Goal: Information Seeking & Learning: Compare options

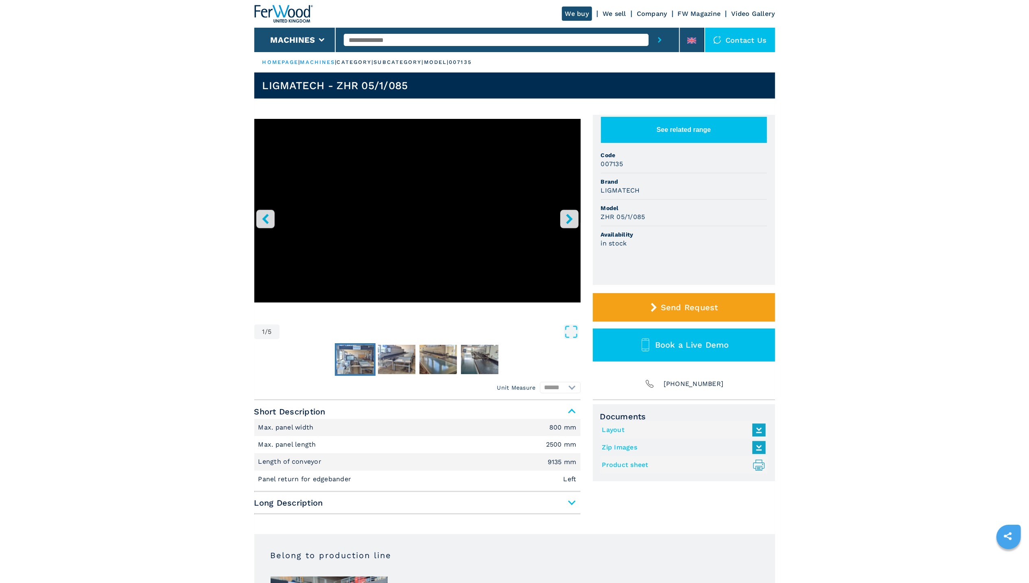
click at [365, 361] on img "Go to Slide 2" at bounding box center [355, 359] width 37 height 29
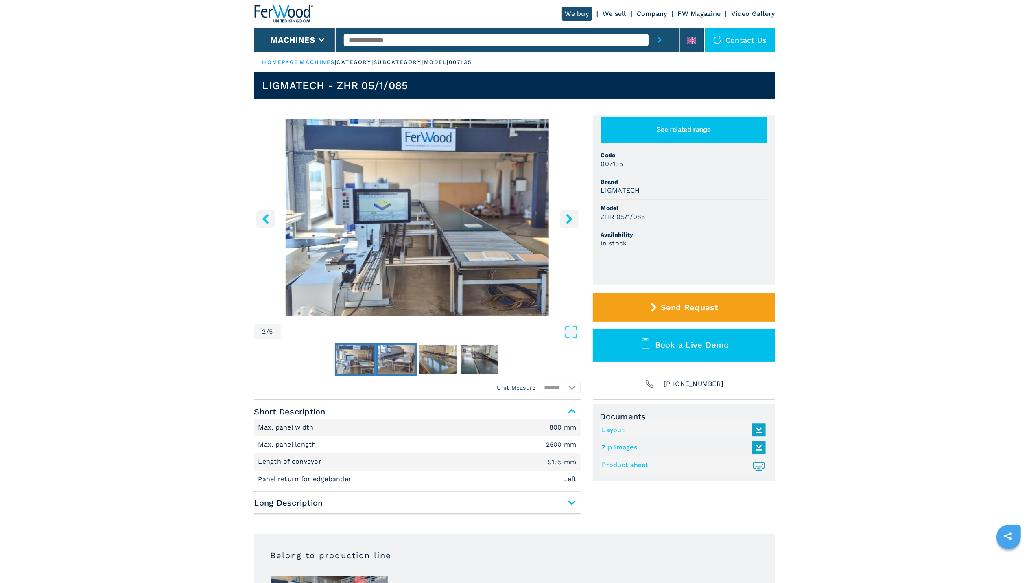
click at [383, 361] on img "Go to Slide 3" at bounding box center [396, 359] width 37 height 29
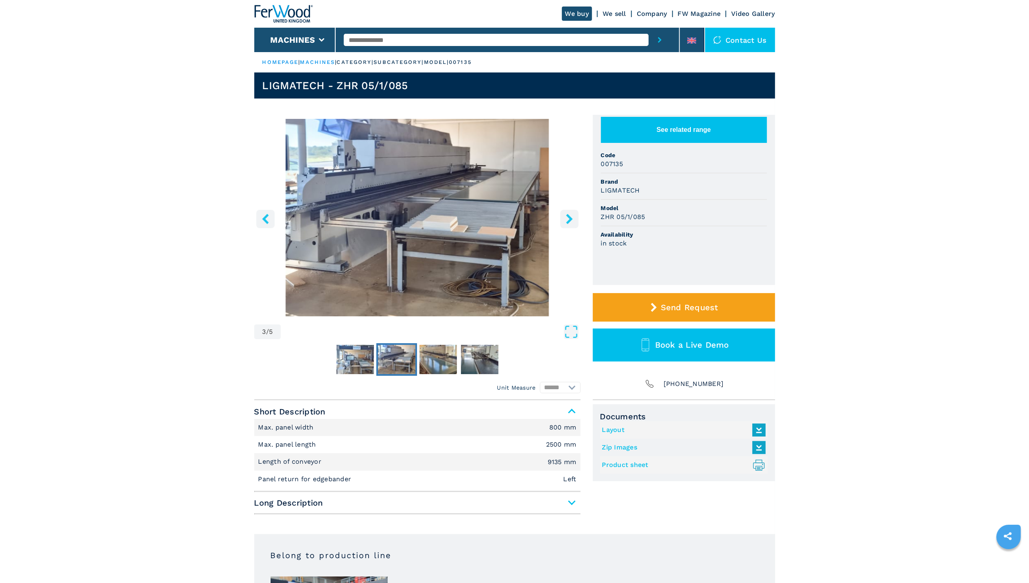
click at [401, 362] on img "Go to Slide 3" at bounding box center [396, 359] width 37 height 29
click at [431, 365] on img "Go to Slide 4" at bounding box center [438, 359] width 37 height 29
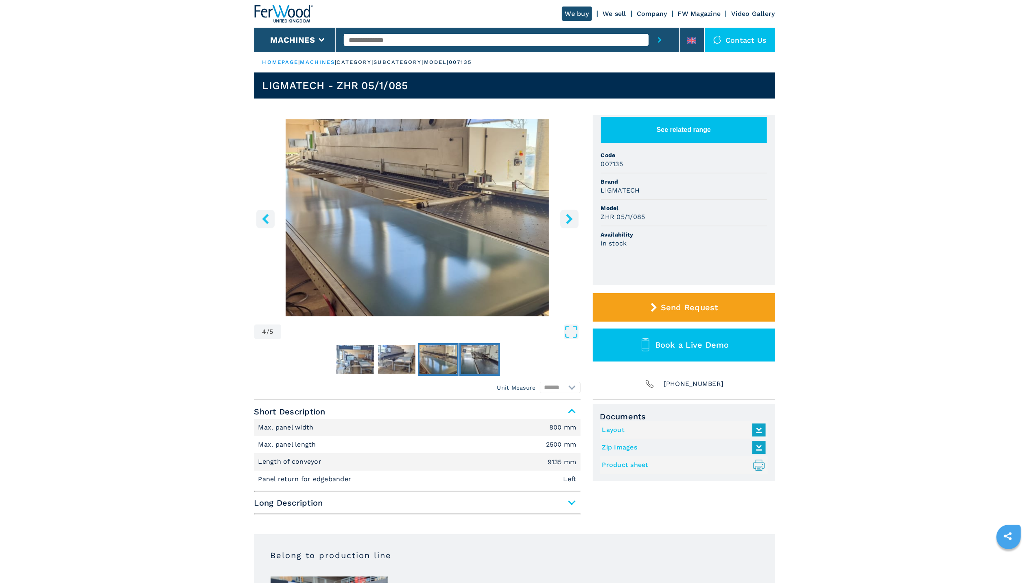
click at [486, 367] on img "Go to Slide 5" at bounding box center [479, 359] width 37 height 29
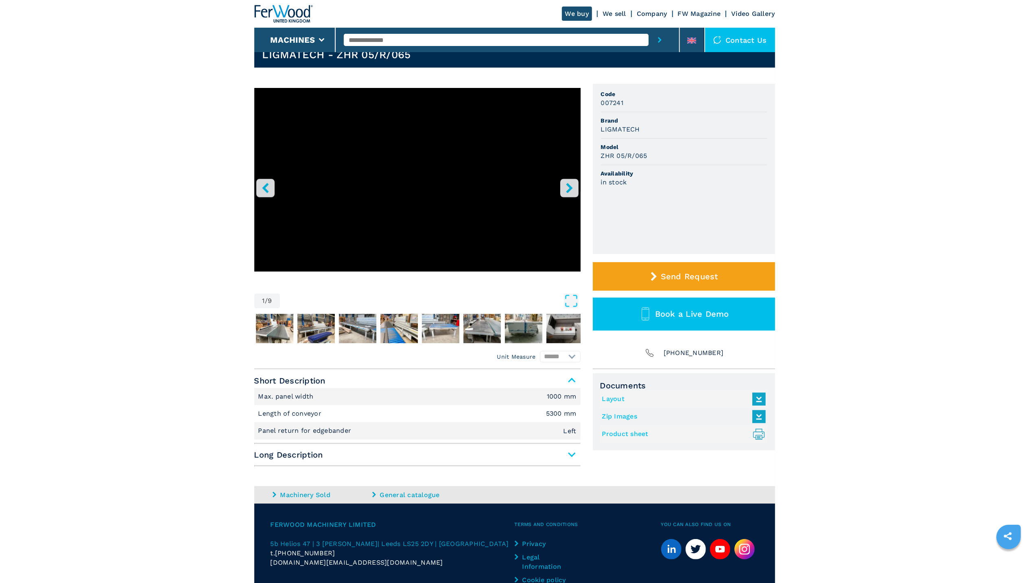
scroll to position [7, 0]
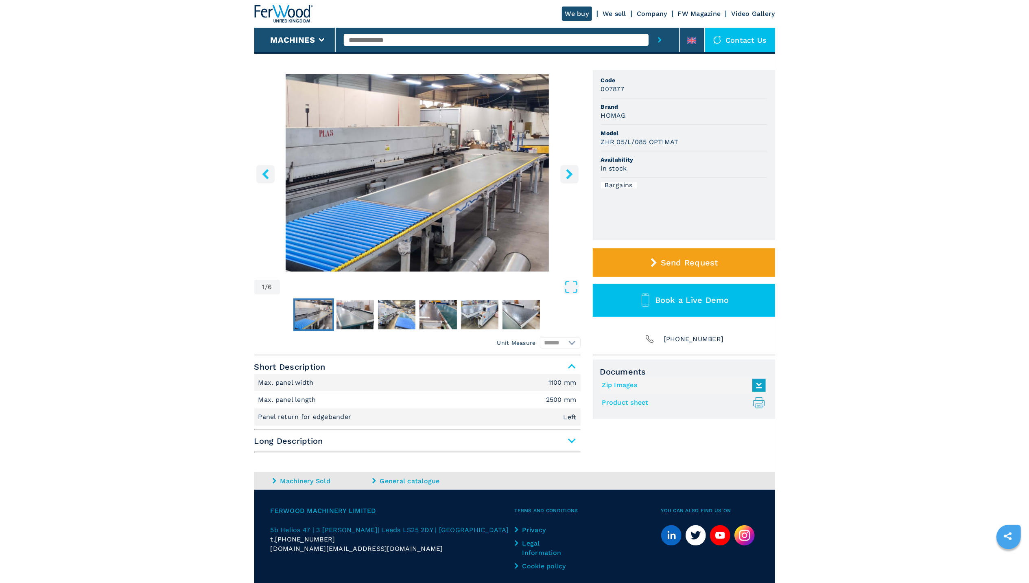
scroll to position [79, 0]
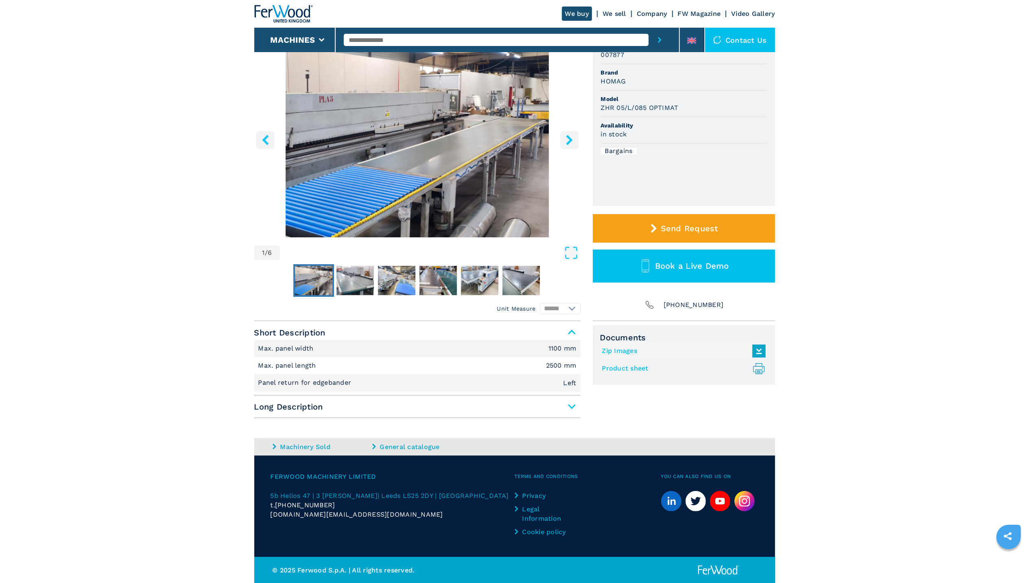
click at [568, 406] on span "Long Description" at bounding box center [417, 406] width 326 height 15
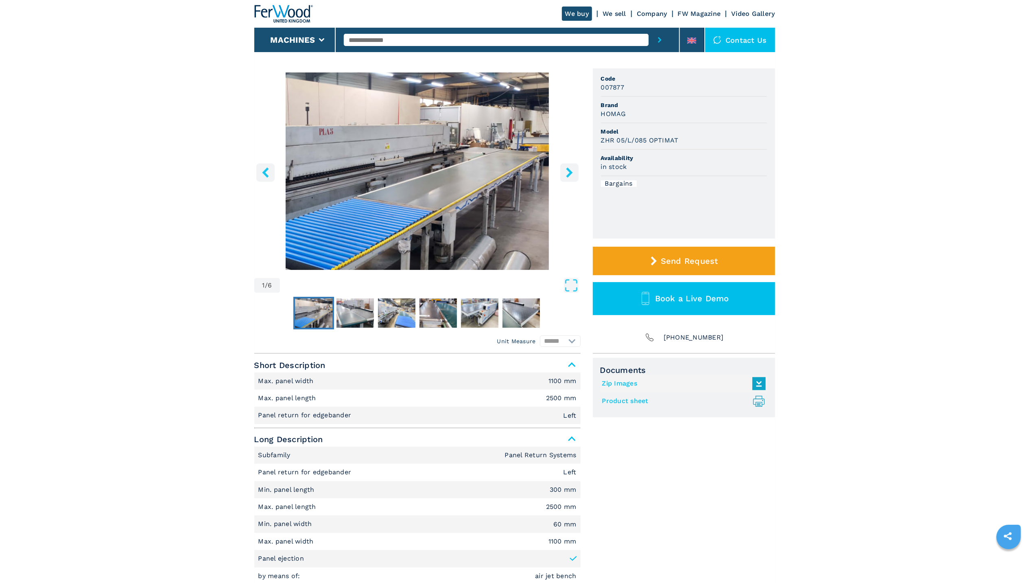
scroll to position [14, 0]
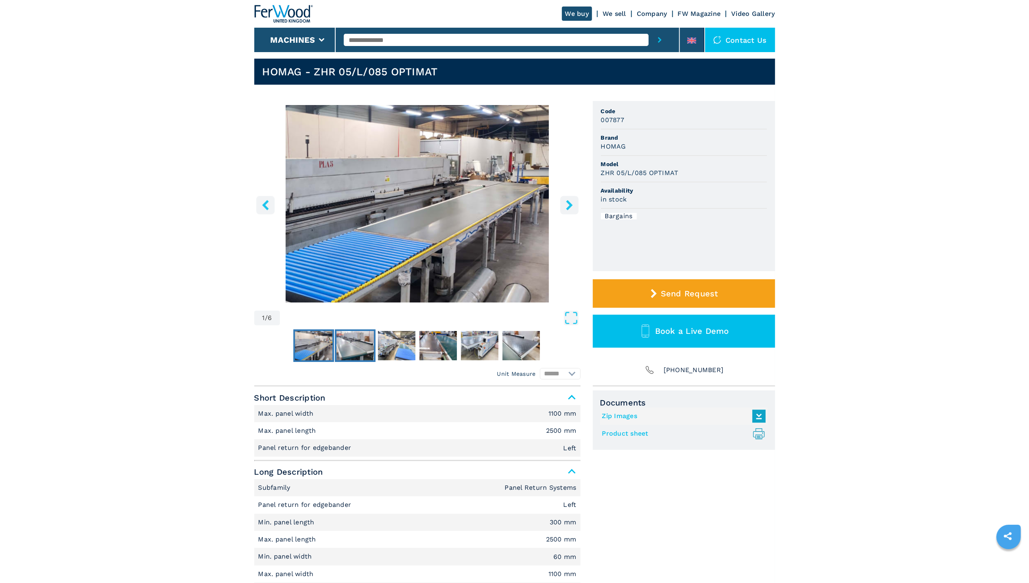
click at [355, 355] on img "Go to Slide 2" at bounding box center [355, 345] width 37 height 29
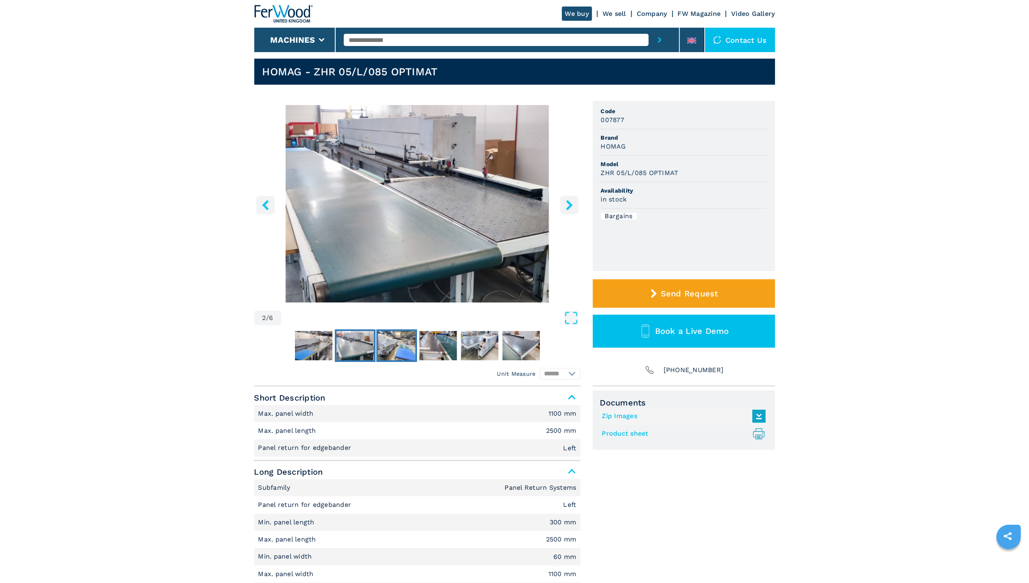
click at [388, 354] on img "Go to Slide 3" at bounding box center [396, 345] width 37 height 29
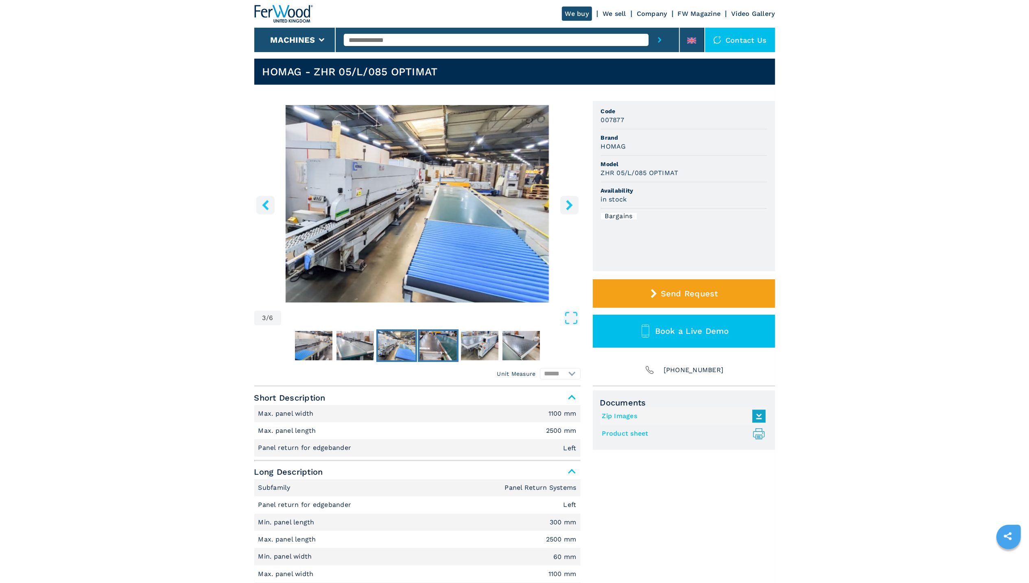
click at [436, 355] on img "Go to Slide 4" at bounding box center [438, 345] width 37 height 29
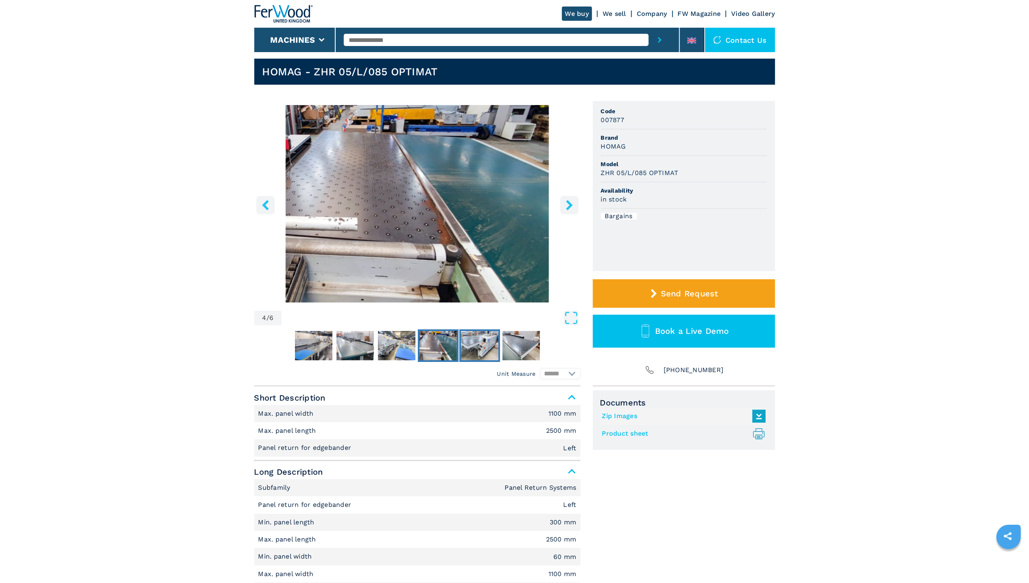
click at [475, 347] on img "Go to Slide 5" at bounding box center [479, 345] width 37 height 29
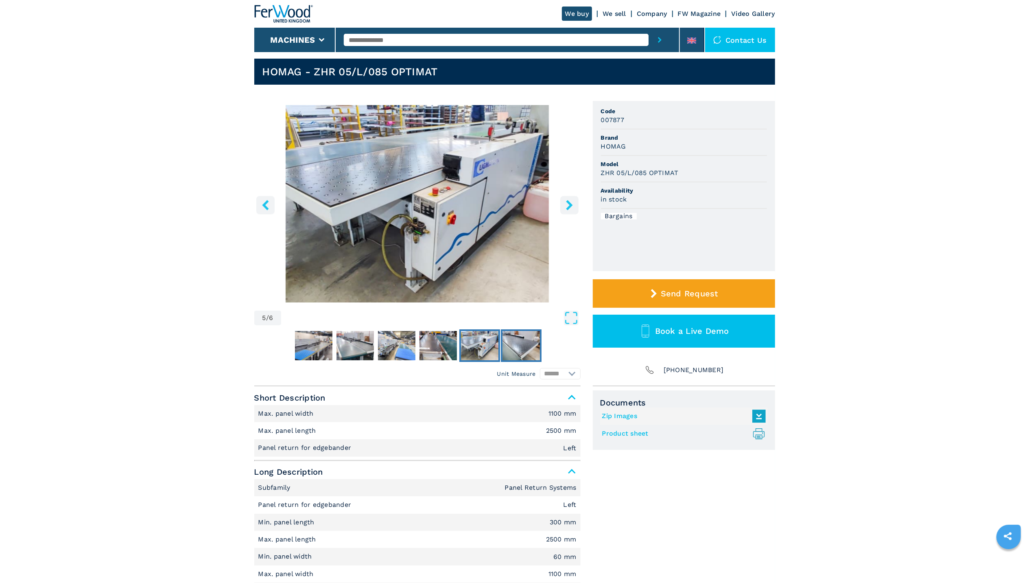
click at [513, 347] on img "Go to Slide 6" at bounding box center [521, 345] width 37 height 29
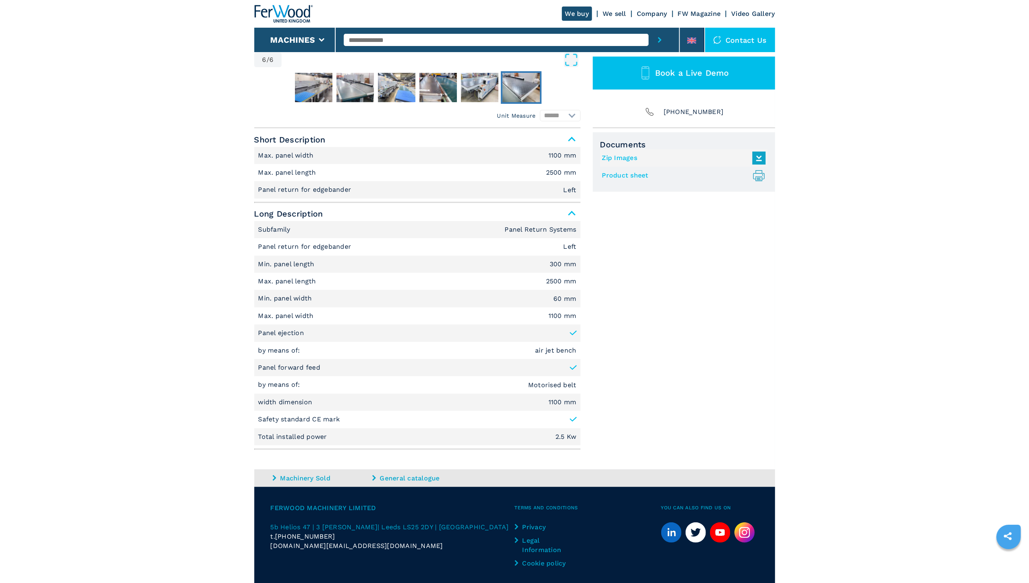
scroll to position [303, 0]
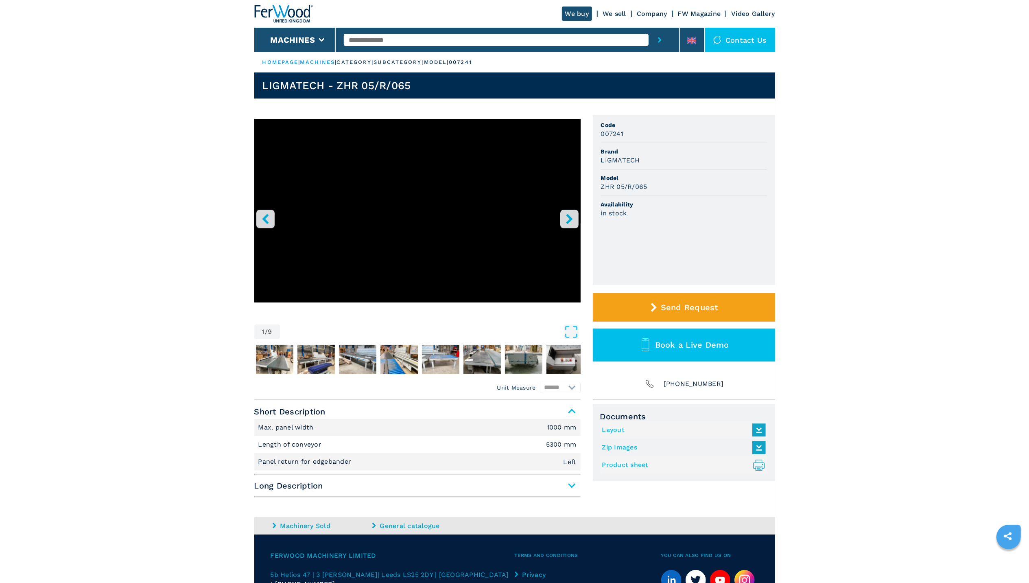
click at [878, 170] on main "HOMEPAGE | machines | category | subcategory | model | 007241 LIGMATECH - ZHR 0…" at bounding box center [514, 331] width 1029 height 662
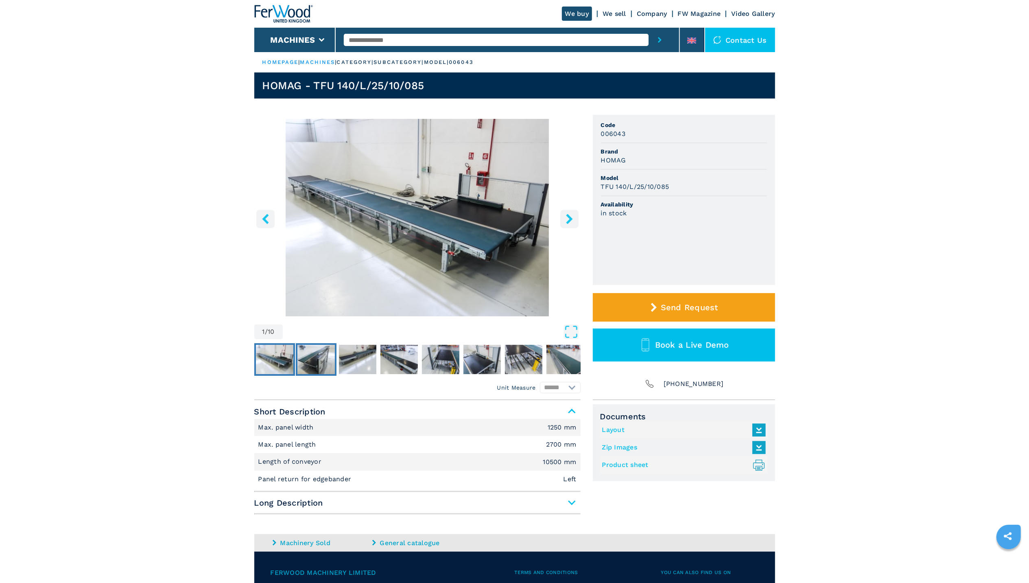
click at [317, 371] on img "Go to Slide 2" at bounding box center [316, 359] width 37 height 29
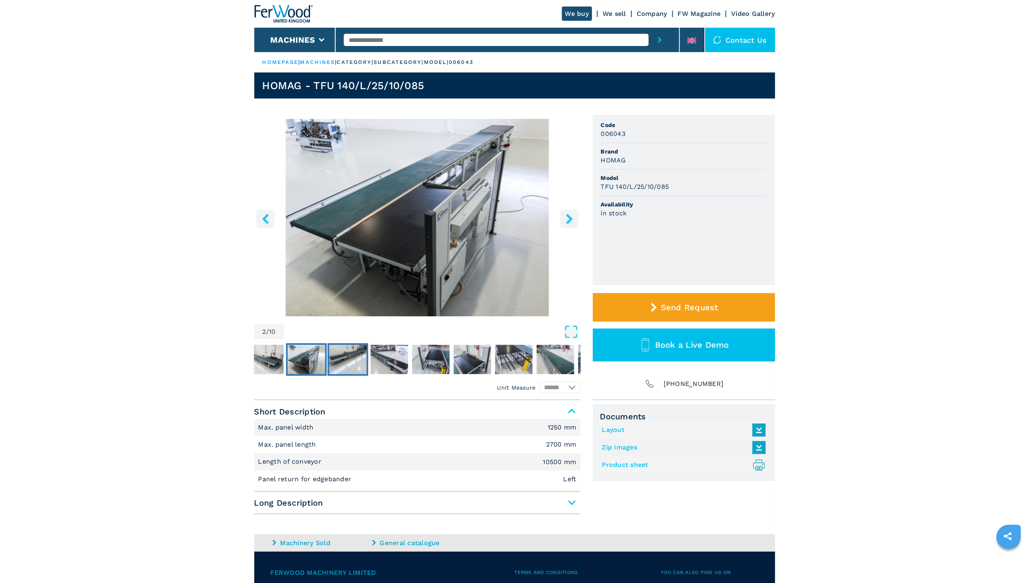
click at [334, 366] on img "Go to Slide 3" at bounding box center [347, 359] width 37 height 29
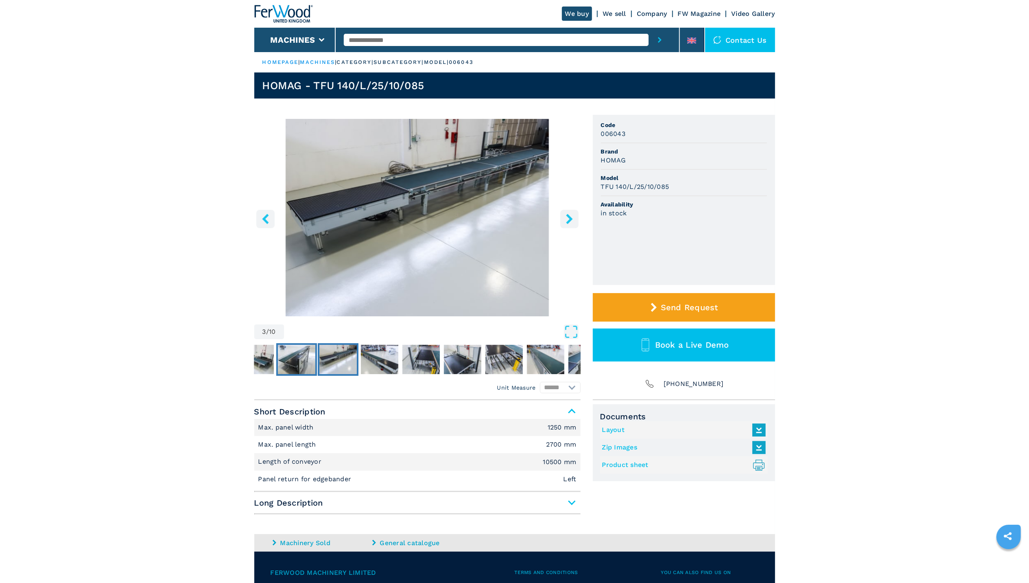
click at [306, 366] on img "Go to Slide 2" at bounding box center [296, 359] width 37 height 29
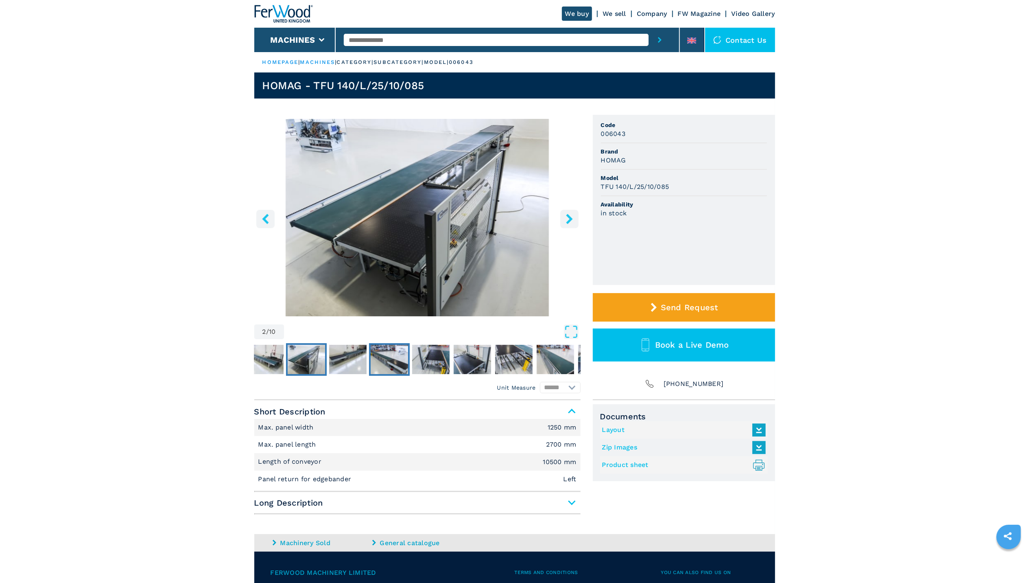
click at [387, 365] on img "Go to Slide 4" at bounding box center [389, 359] width 37 height 29
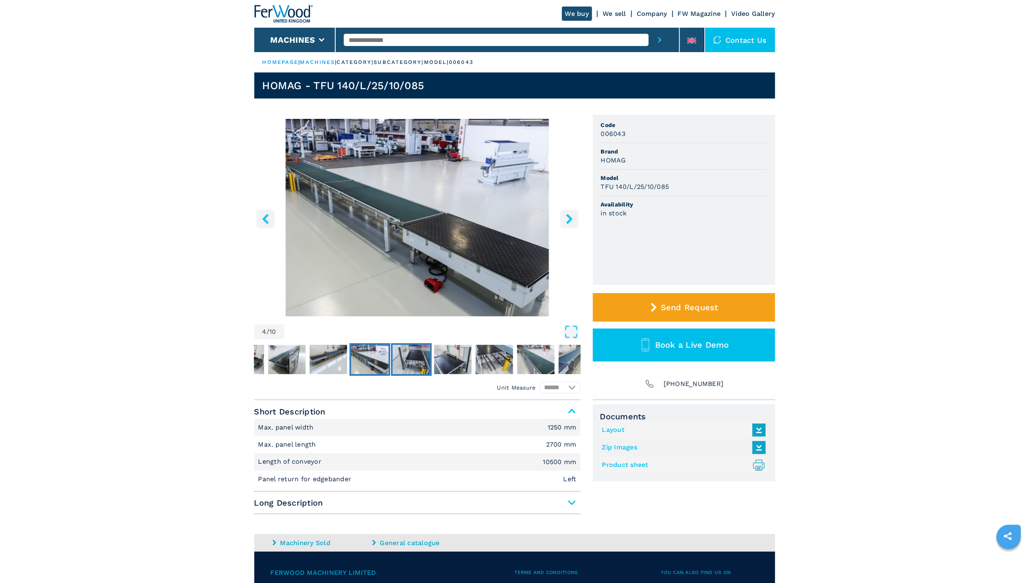
click at [406, 361] on img "Go to Slide 5" at bounding box center [411, 359] width 37 height 29
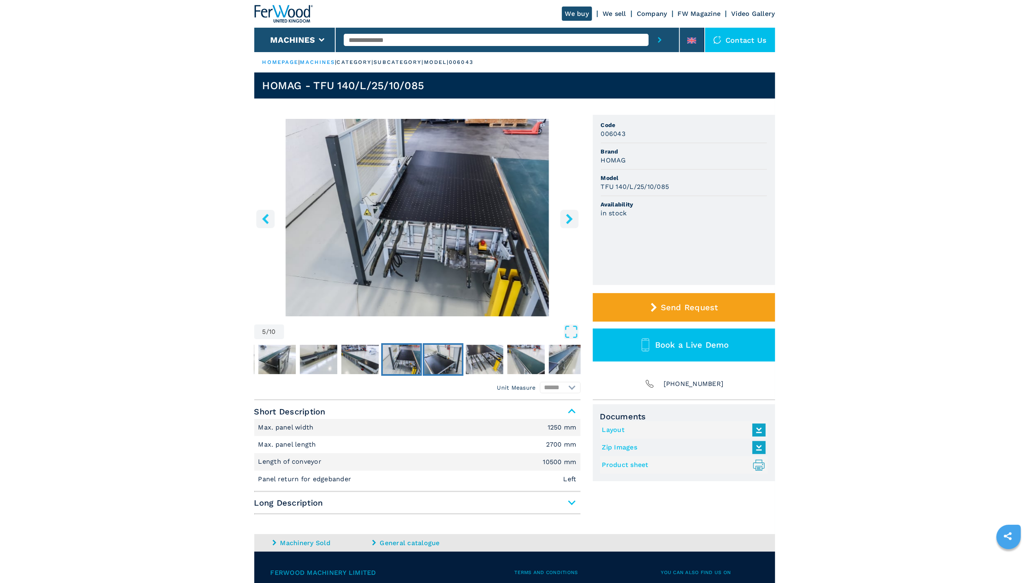
click at [443, 363] on img "Go to Slide 6" at bounding box center [443, 359] width 37 height 29
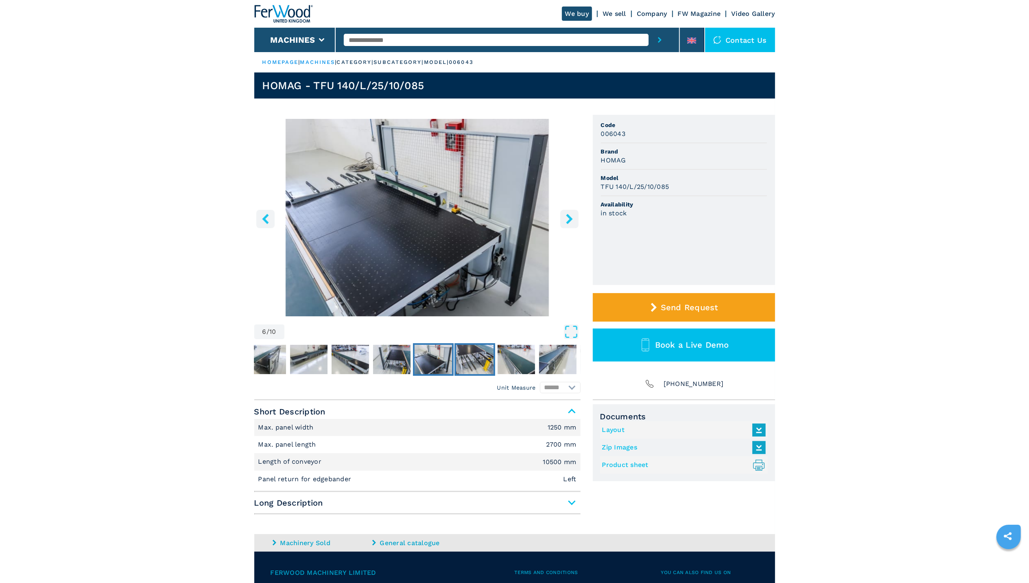
click at [470, 363] on img "Go to Slide 7" at bounding box center [474, 359] width 37 height 29
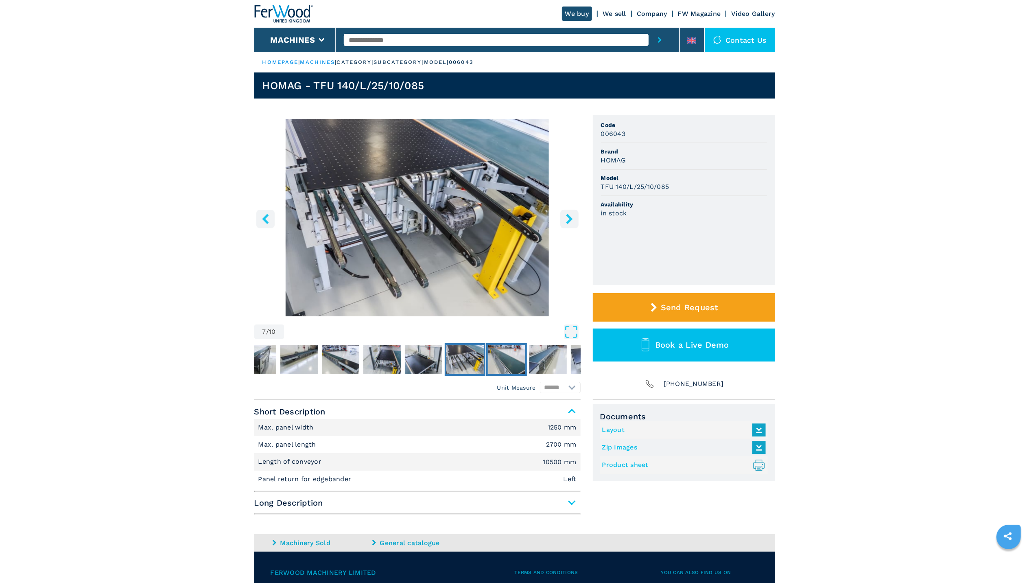
click at [497, 366] on img "Go to Slide 8" at bounding box center [506, 359] width 37 height 29
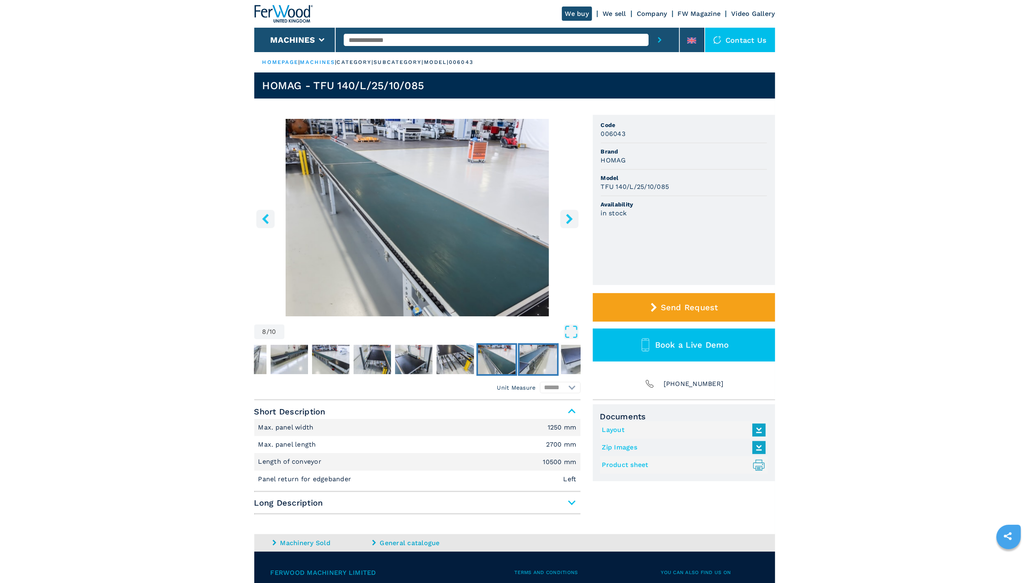
click at [541, 363] on img "Go to Slide 9" at bounding box center [538, 359] width 37 height 29
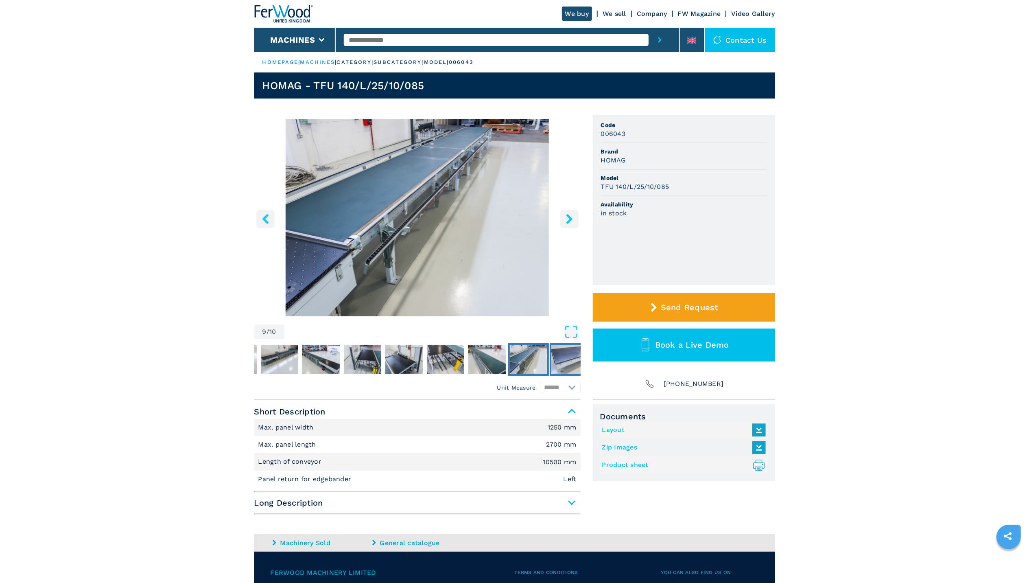
click at [564, 360] on img "Go to Slide 10" at bounding box center [570, 359] width 37 height 29
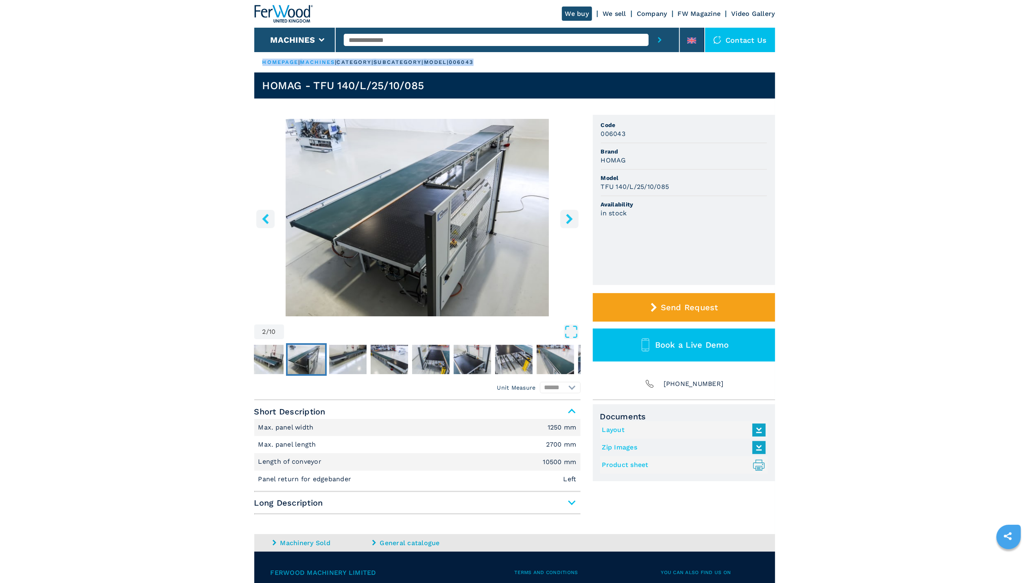
drag, startPoint x: 506, startPoint y: 63, endPoint x: 258, endPoint y: 55, distance: 248.0
click at [258, 55] on ul "HOMEPAGE | machines | category | subcategory | model | 006043" at bounding box center [514, 62] width 521 height 20
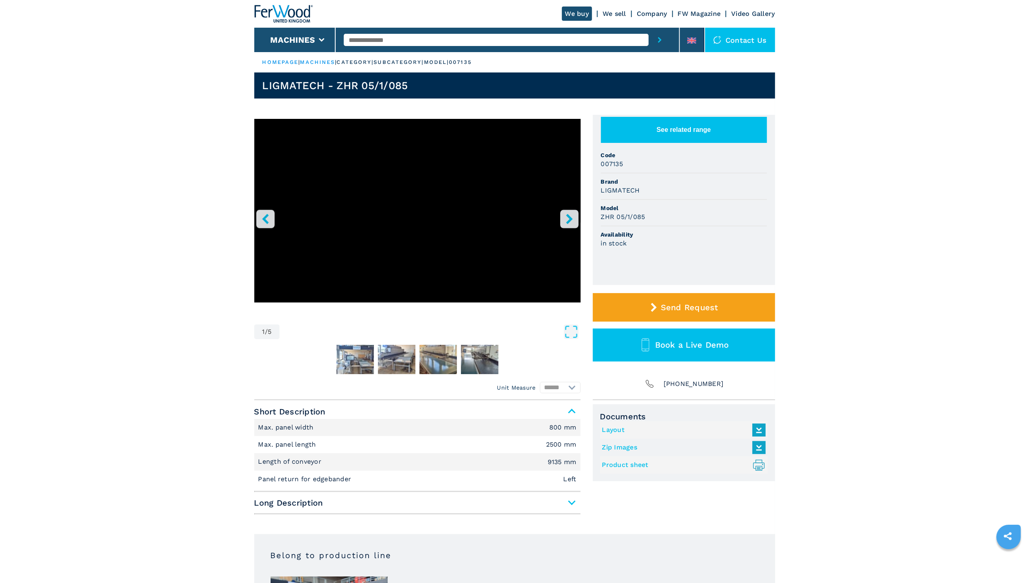
click at [574, 219] on icon "right-button" at bounding box center [570, 219] width 10 height 10
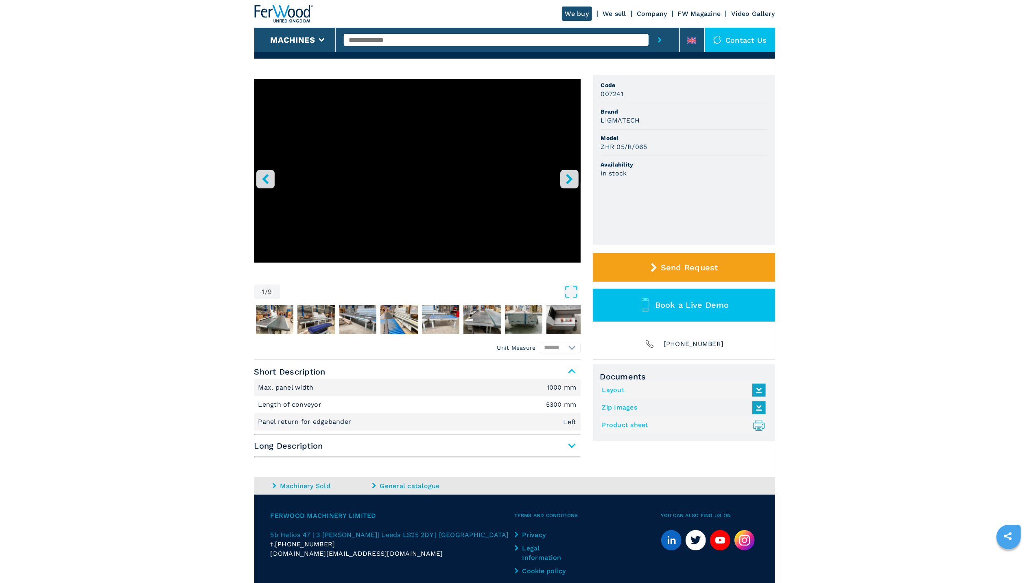
scroll to position [79, 0]
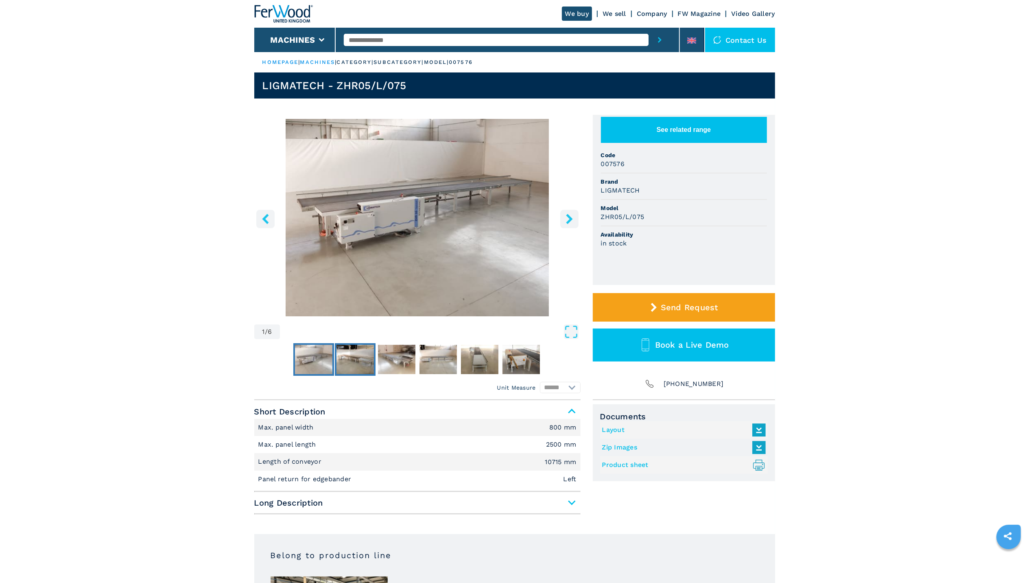
click at [359, 368] on img "Go to Slide 2" at bounding box center [355, 359] width 37 height 29
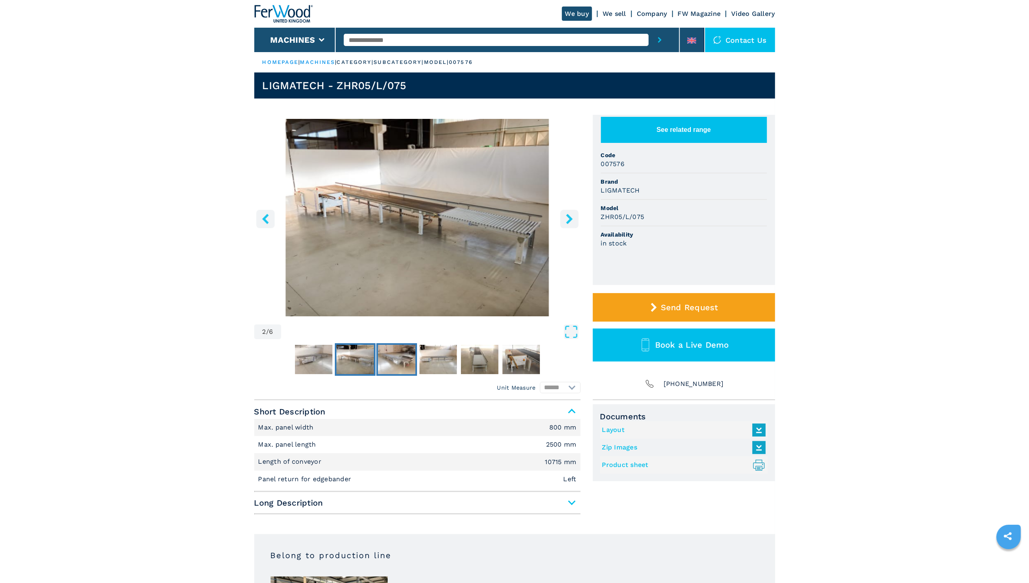
click at [393, 362] on img "Go to Slide 3" at bounding box center [396, 359] width 37 height 29
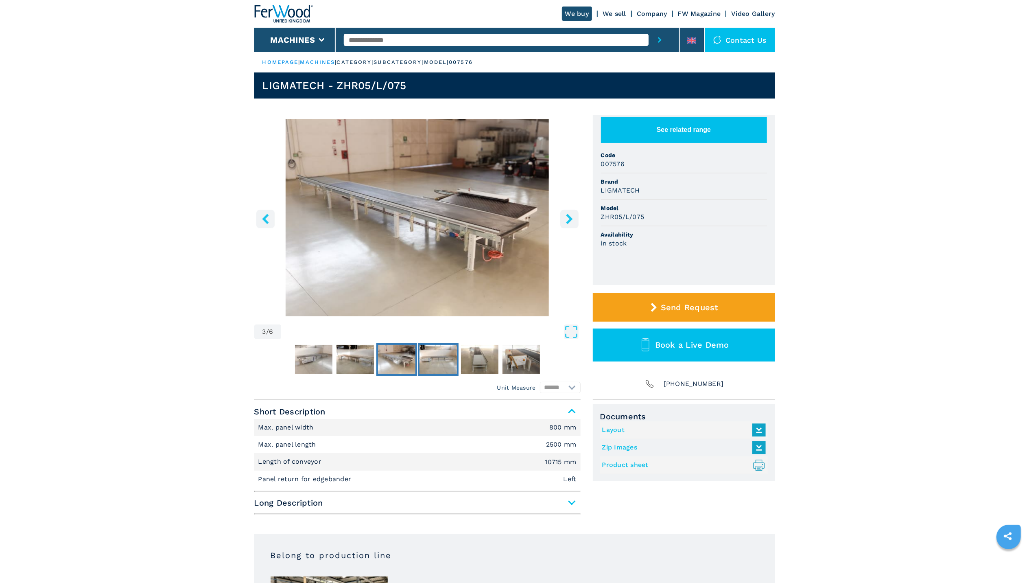
click at [431, 361] on img "Go to Slide 4" at bounding box center [438, 359] width 37 height 29
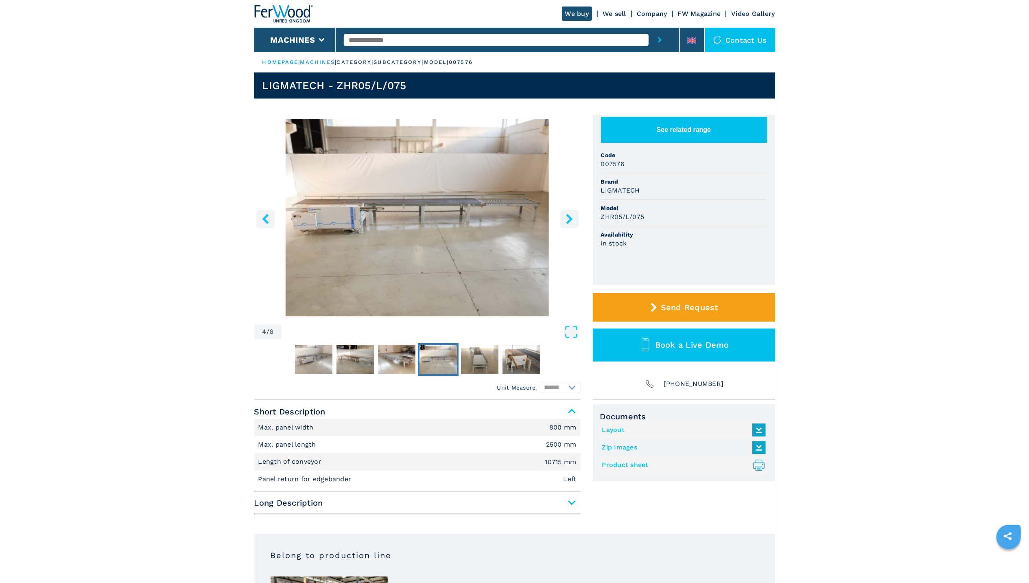
click at [453, 361] on img "Go to Slide 4" at bounding box center [438, 359] width 37 height 29
click at [472, 360] on img "Go to Slide 5" at bounding box center [479, 359] width 37 height 29
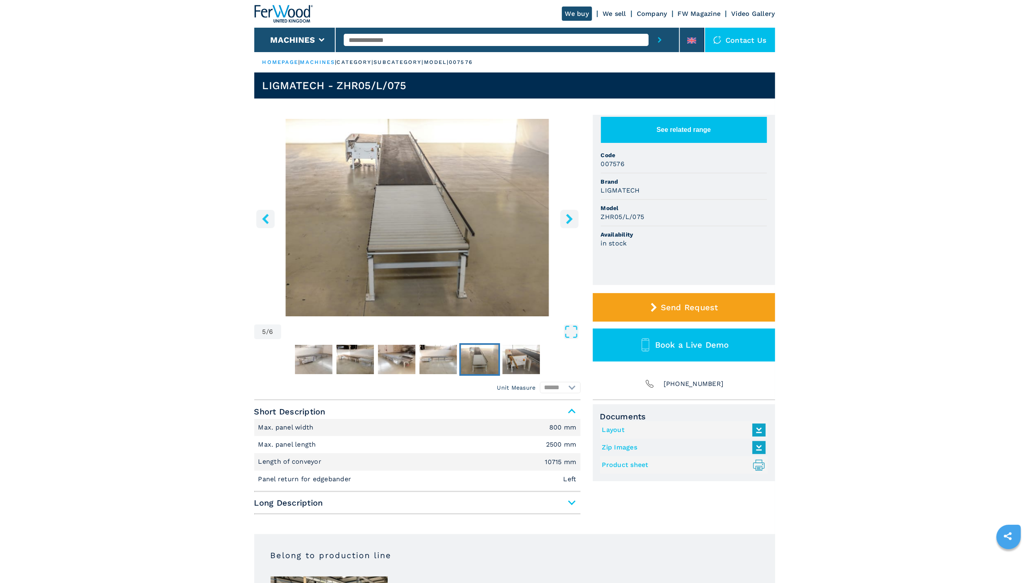
click at [500, 360] on nav "Thumbnail Navigation" at bounding box center [417, 359] width 326 height 33
click at [535, 363] on img "Go to Slide 6" at bounding box center [521, 359] width 37 height 29
